Goal: Transaction & Acquisition: Purchase product/service

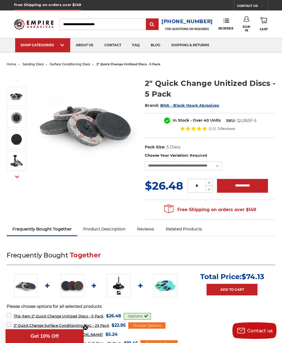
click at [11, 163] on img at bounding box center [17, 161] width 14 height 14
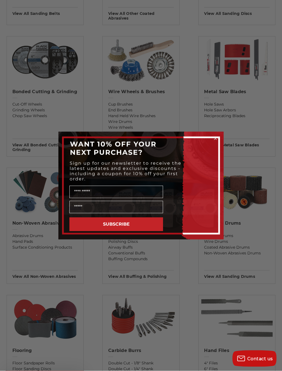
scroll to position [309, 0]
click at [261, 122] on div "Close dialog WANT 10% OFF YOUR NEXT PURCHASE? Sign up for our newsletter to rec…" at bounding box center [141, 185] width 282 height 371
click at [215, 138] on circle "Close dialog" at bounding box center [215, 138] width 5 height 5
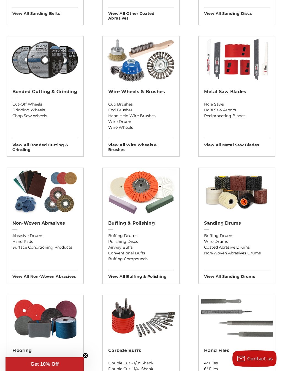
click at [50, 220] on div "Non-woven Abrasives Abrasive Drums Hand Pads Surface Conditioning Products View…" at bounding box center [45, 247] width 77 height 63
click at [50, 278] on h3 "View All non-woven abrasives" at bounding box center [45, 274] width 66 height 9
